Goal: Navigation & Orientation: Find specific page/section

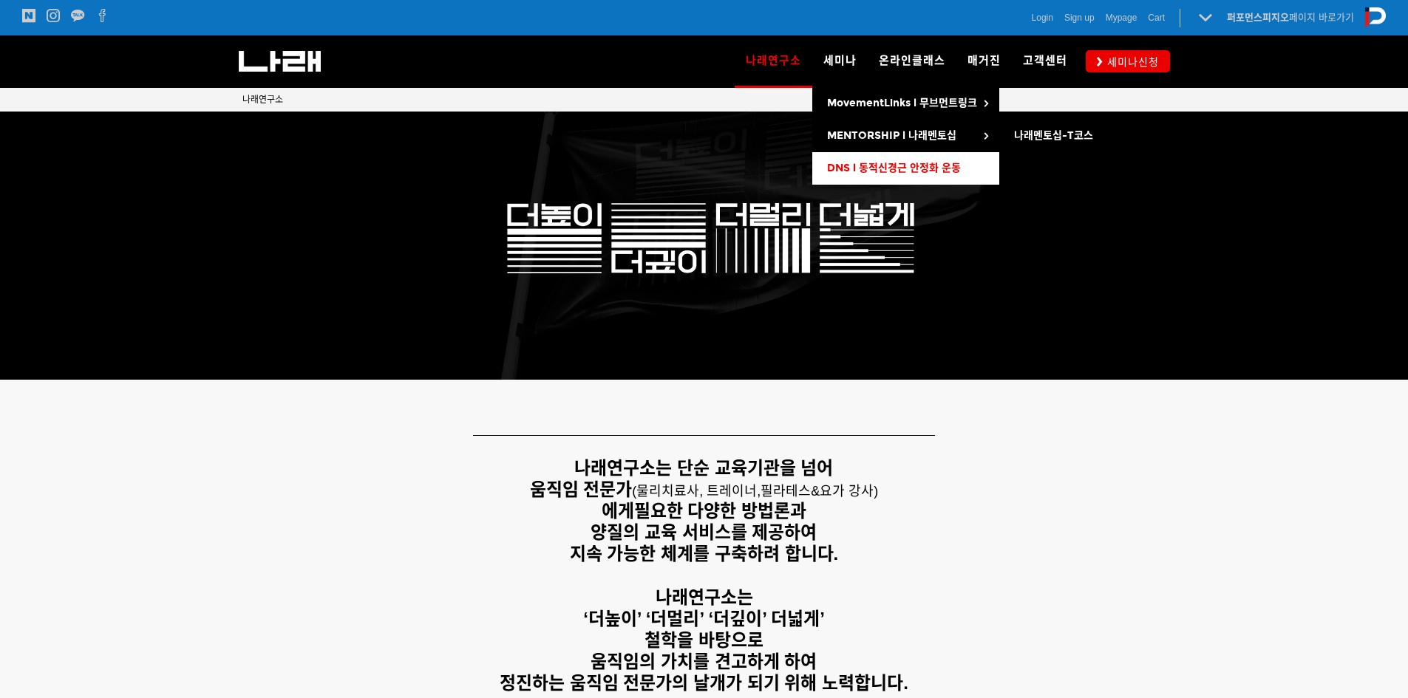
click at [863, 163] on span "DNS l 동적신경근 안정화 운동" at bounding box center [894, 168] width 134 height 13
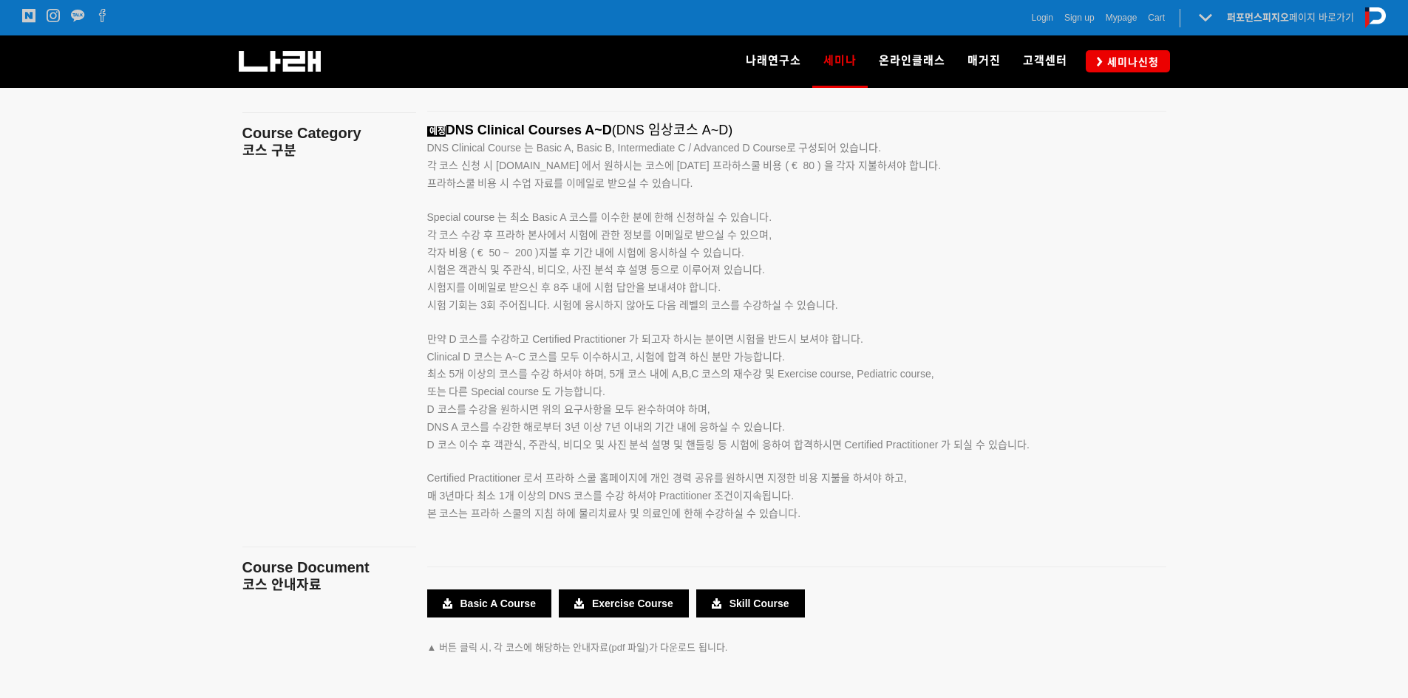
scroll to position [2422, 0]
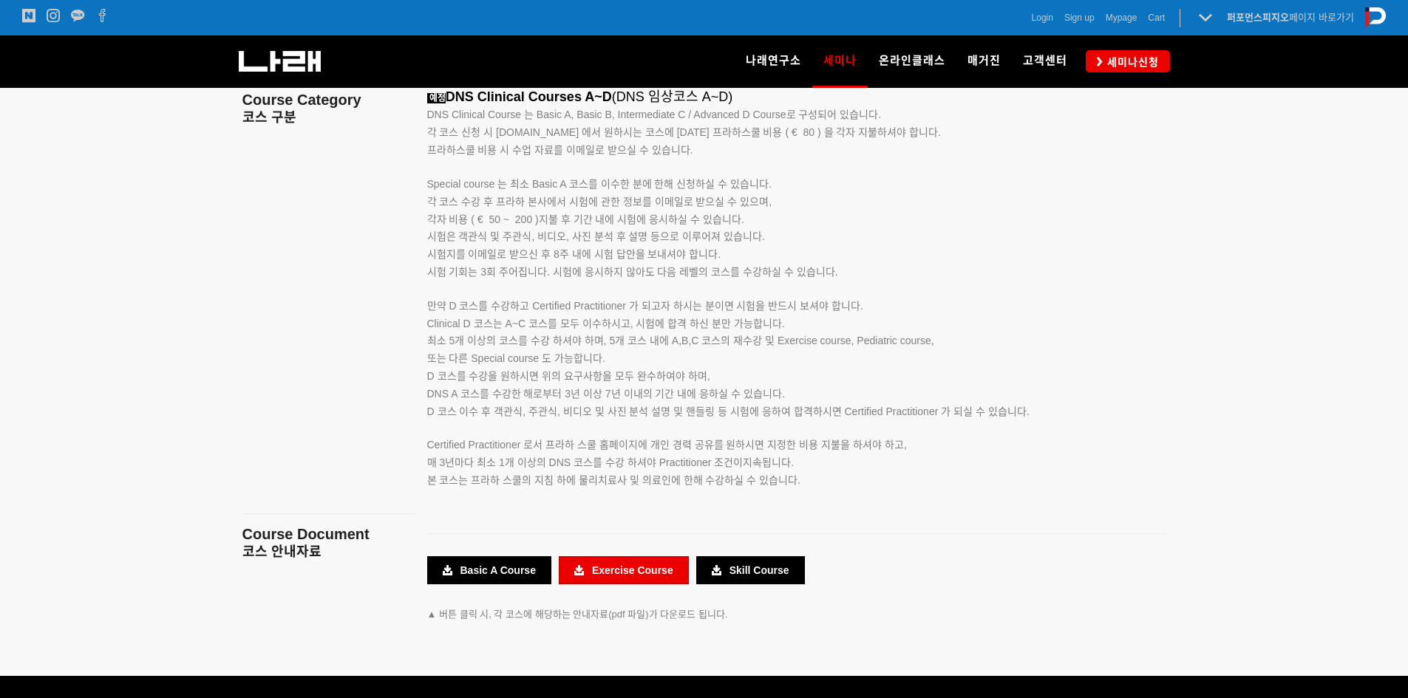
click at [596, 570] on link "Exercise Course" at bounding box center [624, 571] width 130 height 28
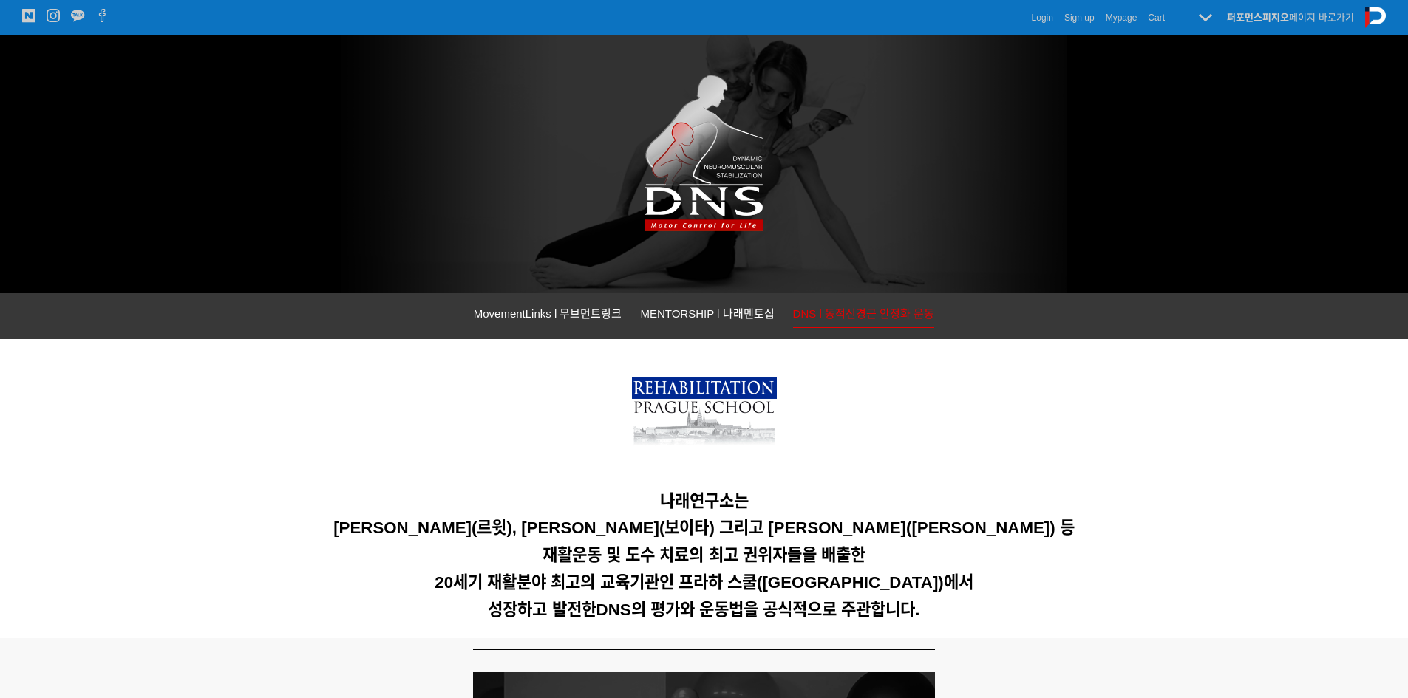
scroll to position [0, 0]
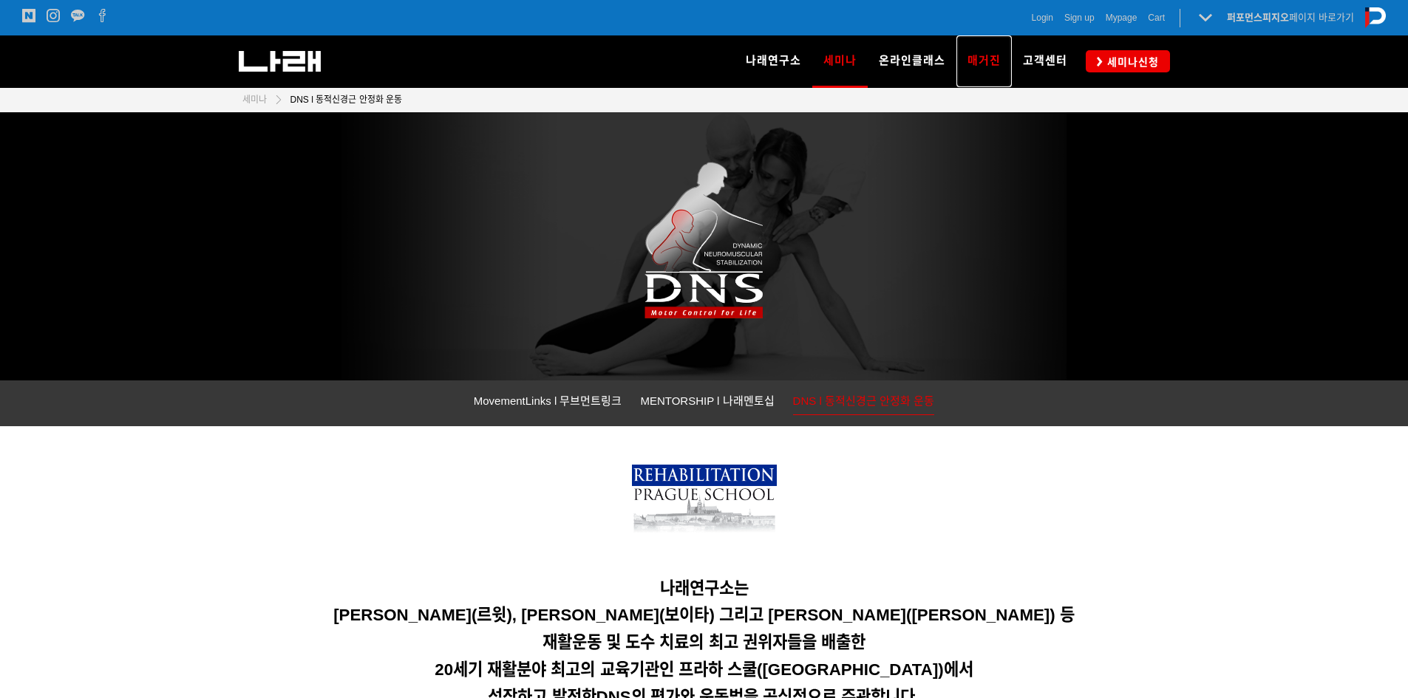
click at [984, 64] on span "매거진" at bounding box center [983, 60] width 33 height 13
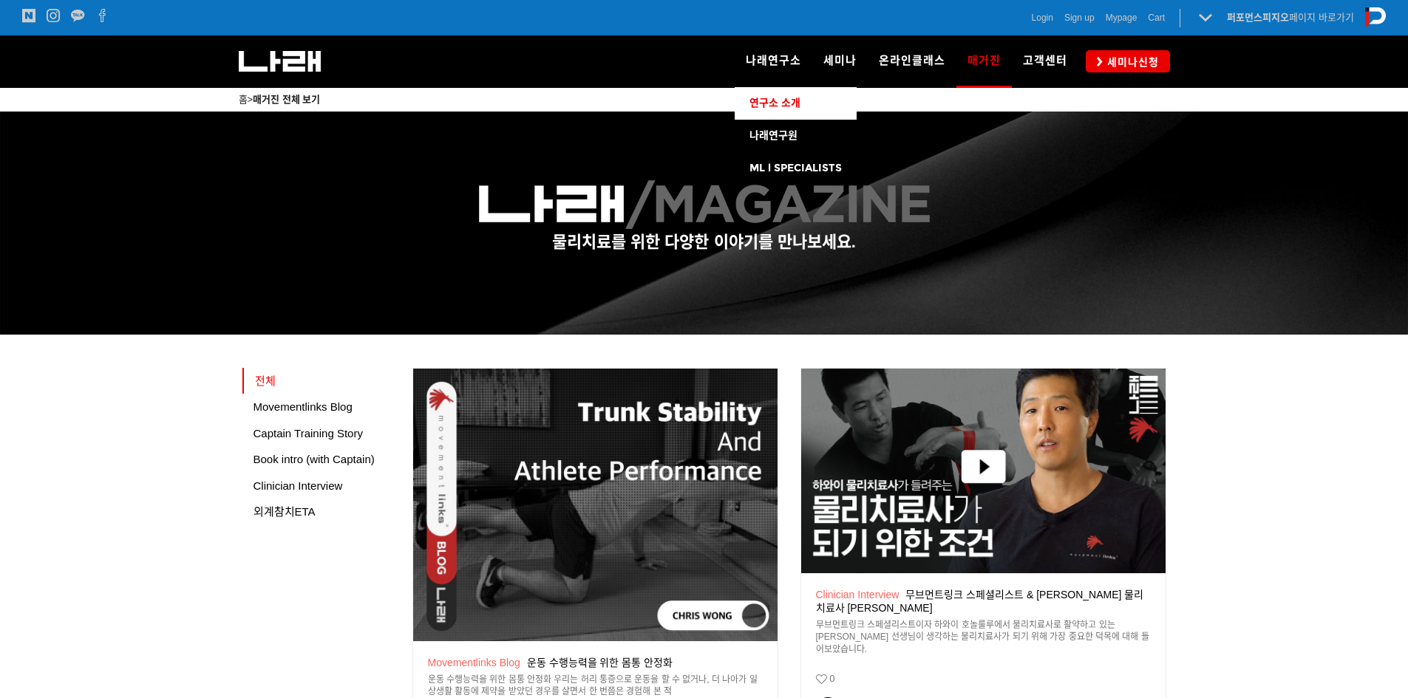
click at [789, 92] on link "연구소 소개" at bounding box center [796, 103] width 122 height 33
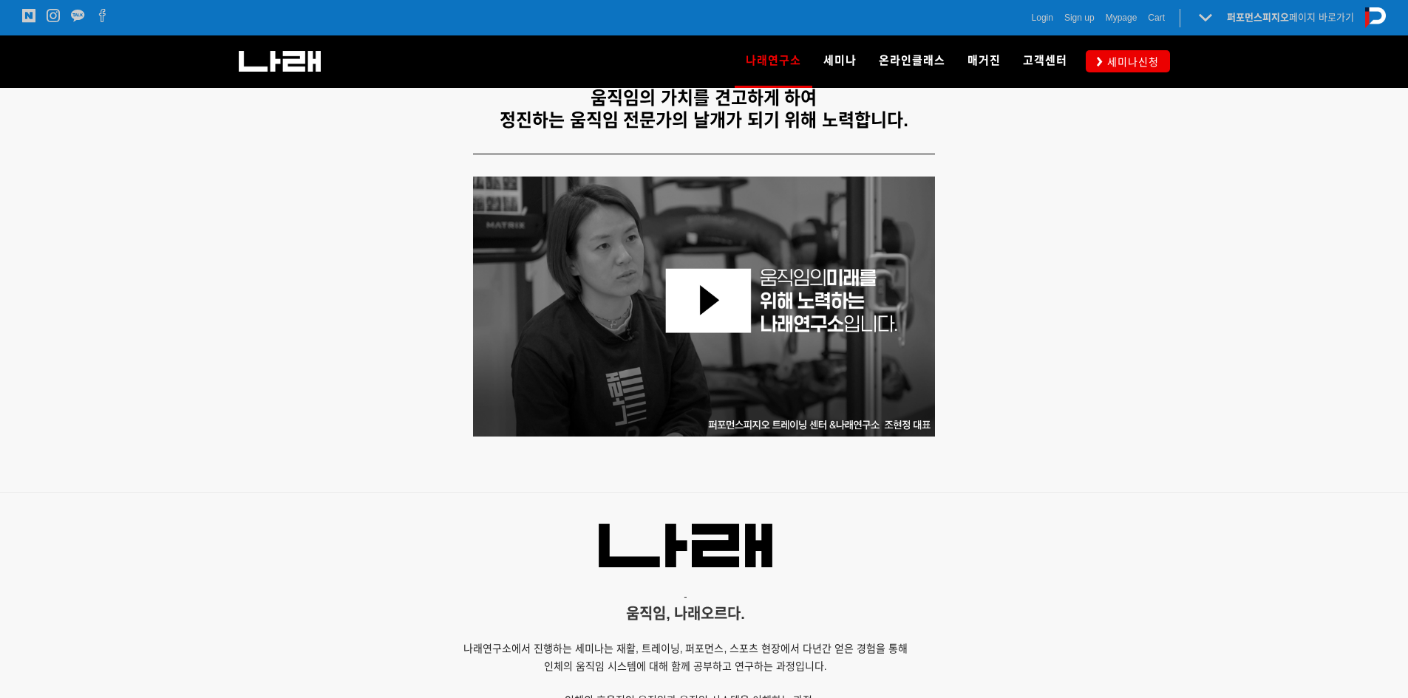
scroll to position [85, 0]
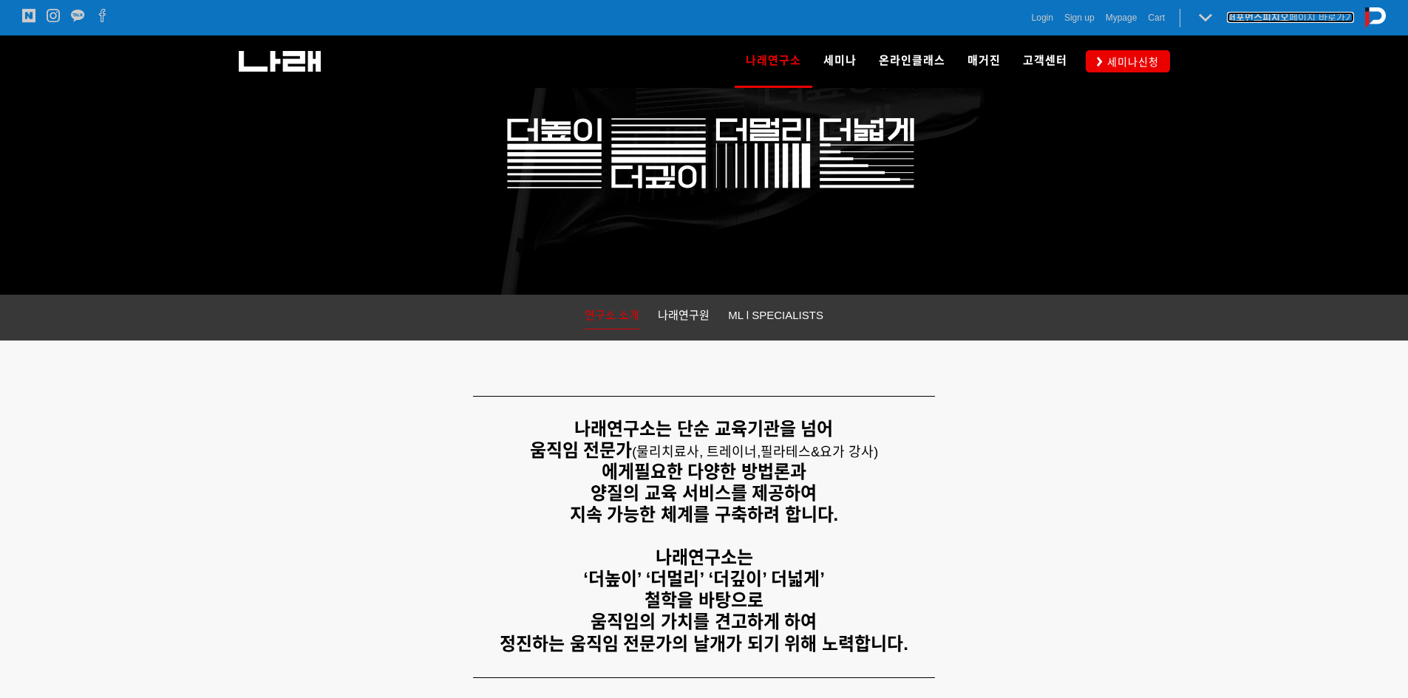
click at [1316, 21] on link "퍼포먼스피지오 페이지 바로가기" at bounding box center [1290, 17] width 127 height 11
